Goal: Task Accomplishment & Management: Manage account settings

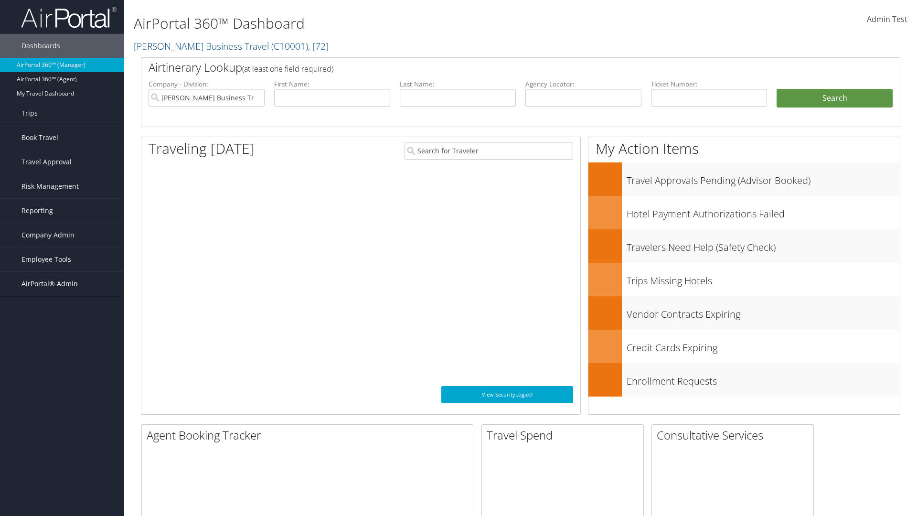
click at [62, 284] on span "AirPortal® Admin" at bounding box center [49, 284] width 56 height 24
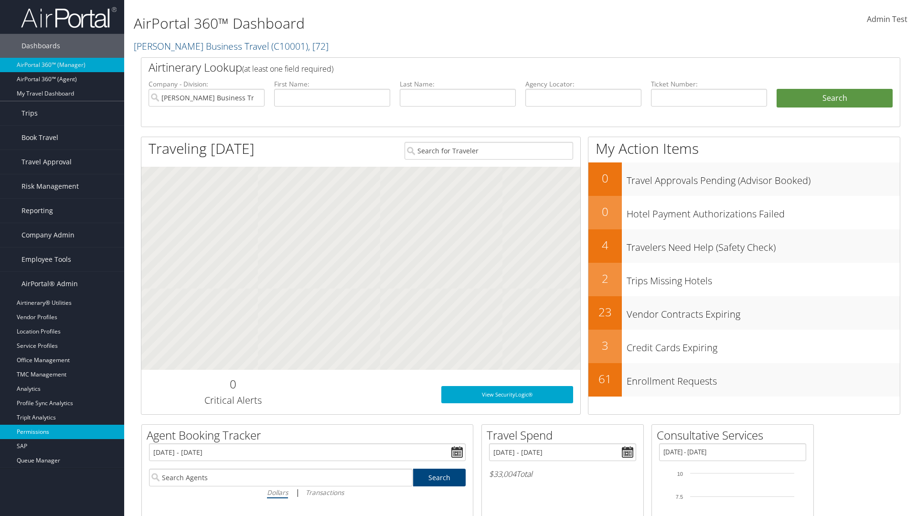
click at [62, 432] on link "Permissions" at bounding box center [62, 431] width 124 height 14
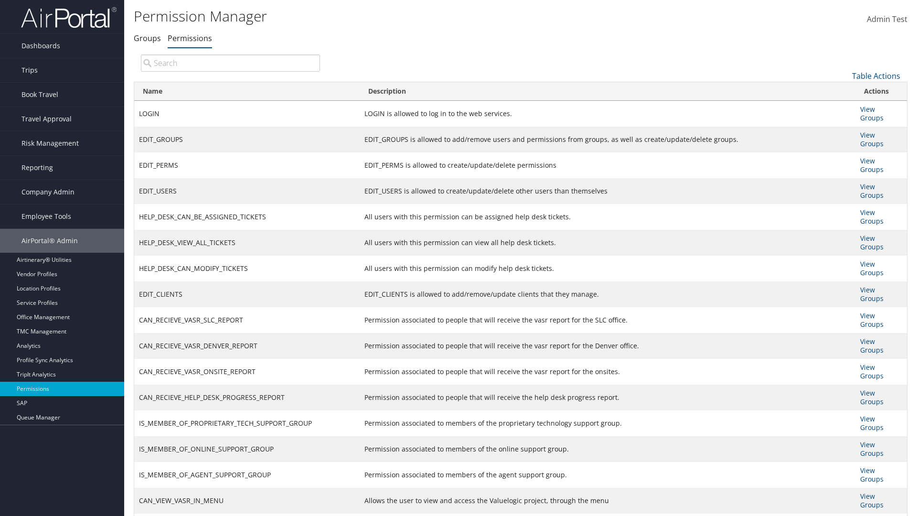
click at [876, 75] on link "Table Actions" at bounding box center [876, 76] width 48 height 11
click at [844, 123] on link "Column Visibility" at bounding box center [844, 123] width 126 height 16
click at [844, 91] on link "Name" at bounding box center [844, 92] width 126 height 16
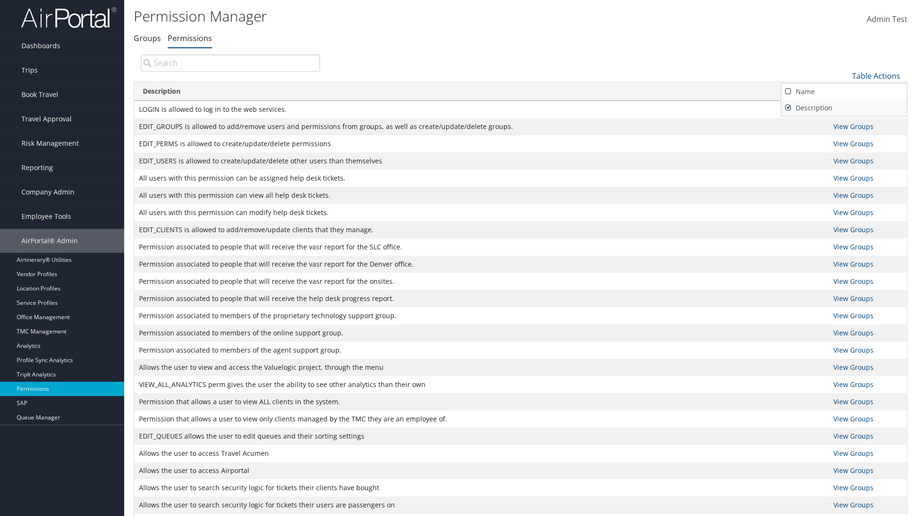
click at [844, 107] on link "Description" at bounding box center [844, 108] width 126 height 16
